Goal: Navigation & Orientation: Find specific page/section

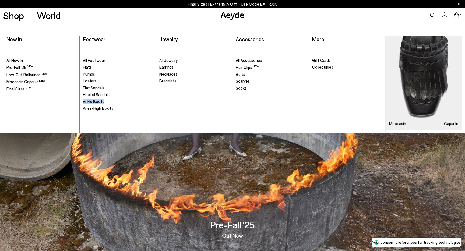
click at [92, 107] on span "Knee-High Boots" at bounding box center [98, 108] width 30 height 5
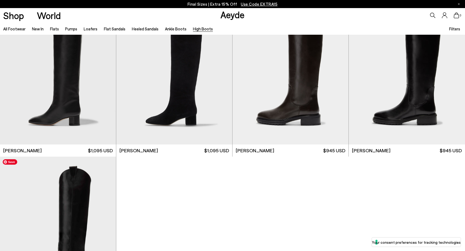
scroll to position [33, 0]
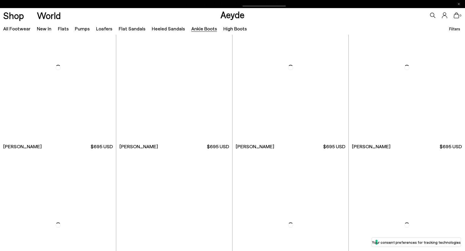
scroll to position [512, 0]
